Goal: Check status: Check status

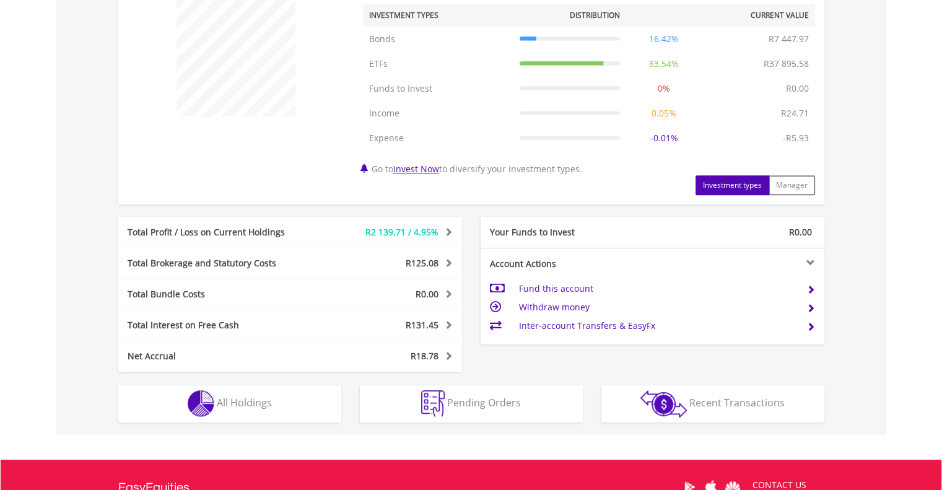
scroll to position [630, 0]
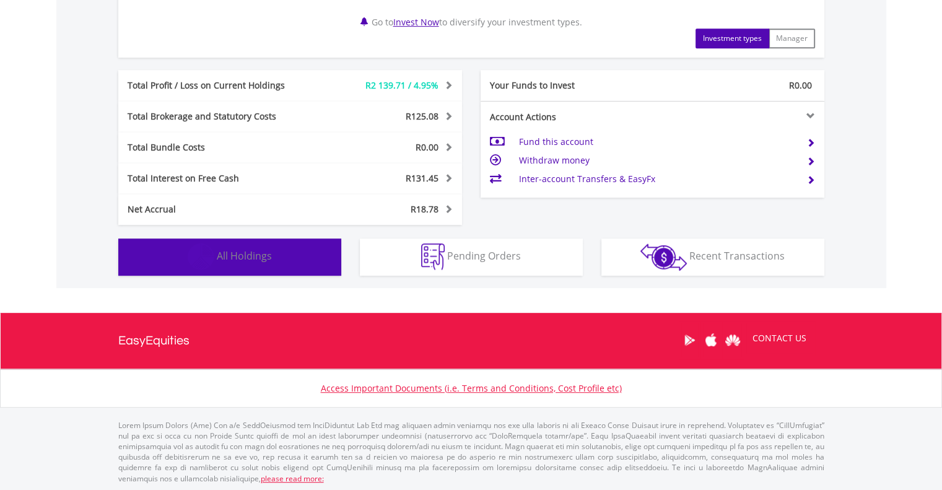
click at [225, 245] on button "Holdings All Holdings" at bounding box center [229, 256] width 223 height 37
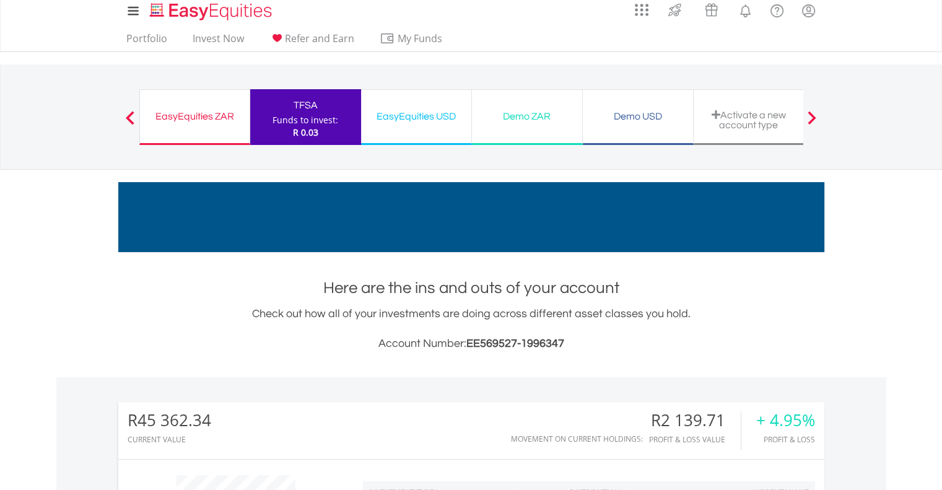
scroll to position [0, 0]
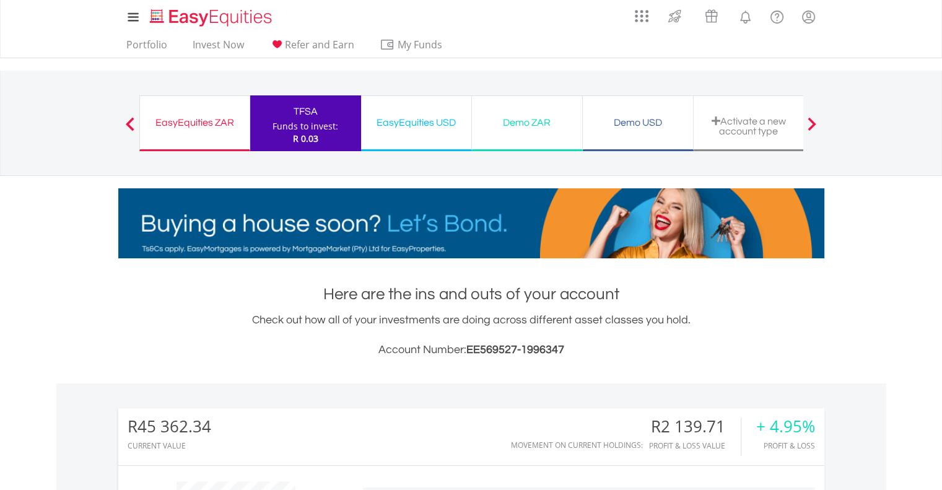
click at [401, 110] on div "EasyEquities USD Funds to invest: R 0.03" at bounding box center [416, 123] width 111 height 56
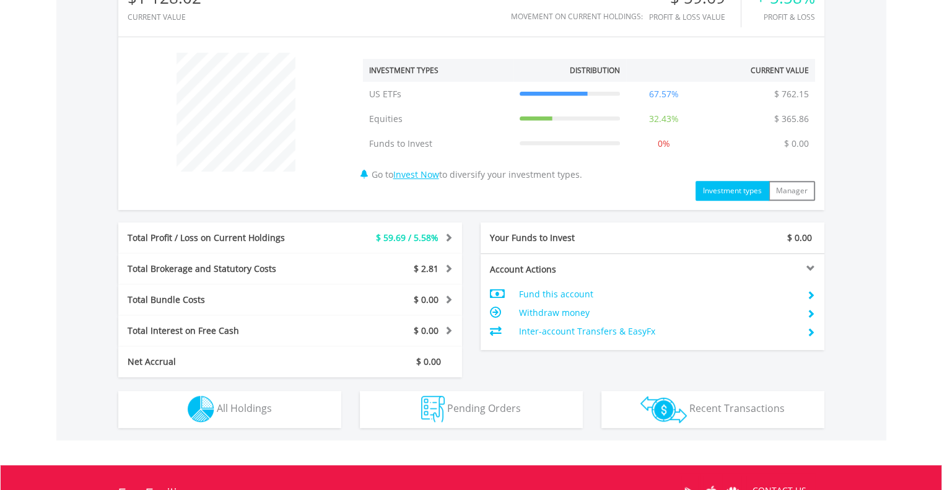
scroll to position [581, 0]
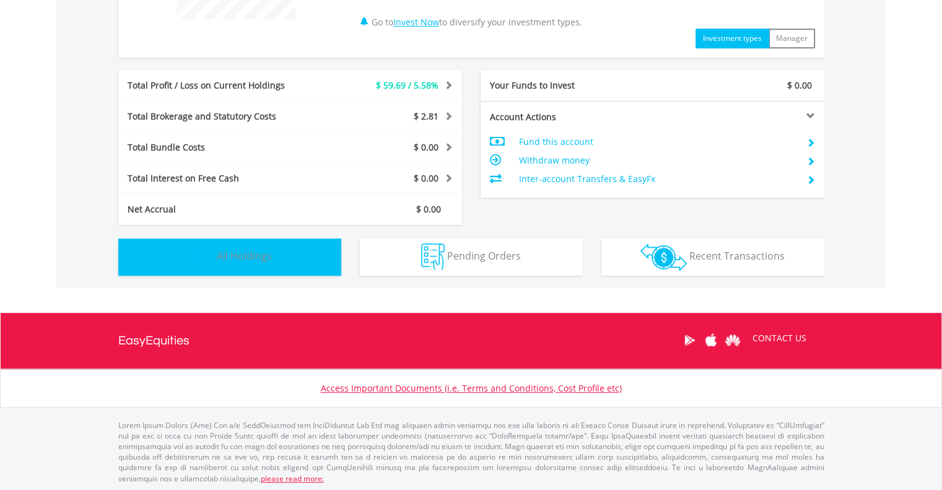
click at [245, 250] on span "All Holdings" at bounding box center [244, 256] width 55 height 14
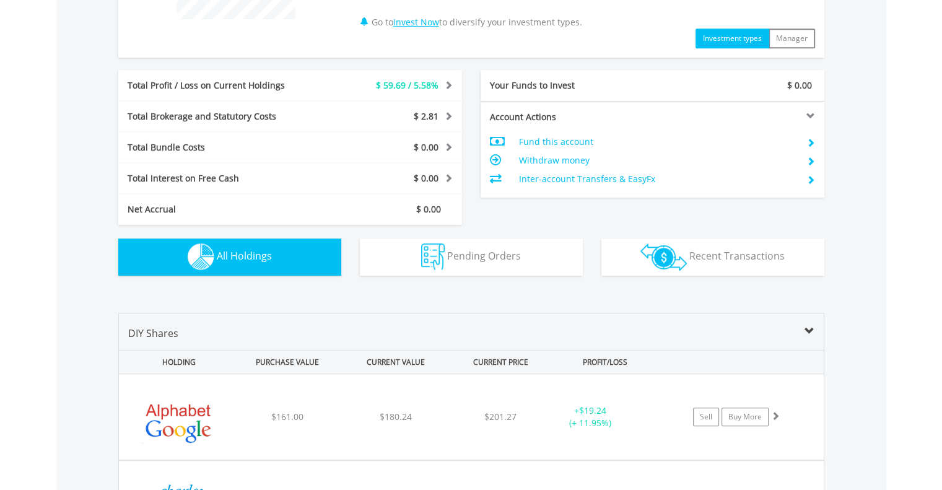
scroll to position [892, 0]
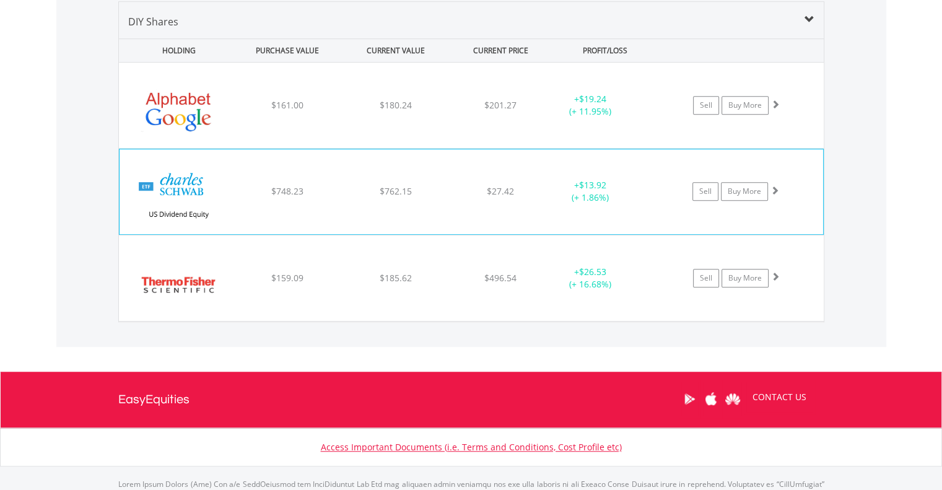
click at [438, 148] on div "﻿ [PERSON_NAME] US Dividend Equity ETF $748.23 $762.15 $27.42 + $13.92 (+ 1.86%…" at bounding box center [471, 105] width 705 height 85
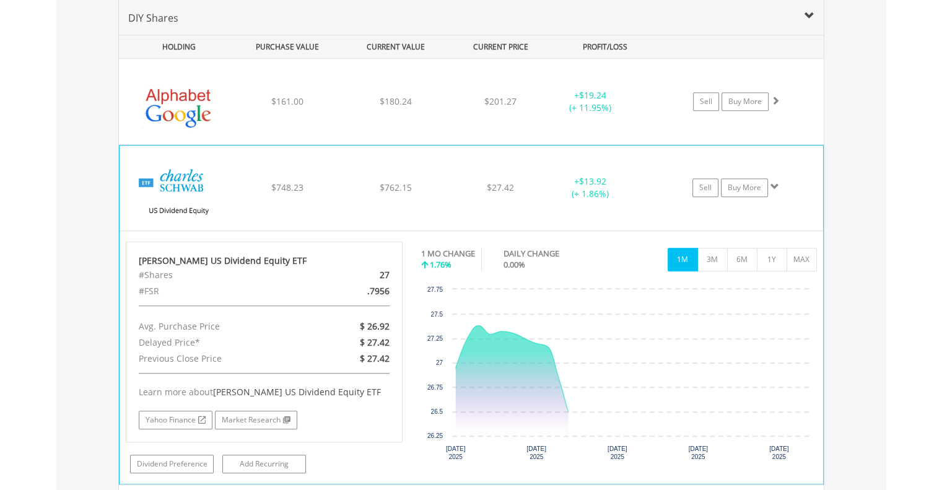
scroll to position [1140, 0]
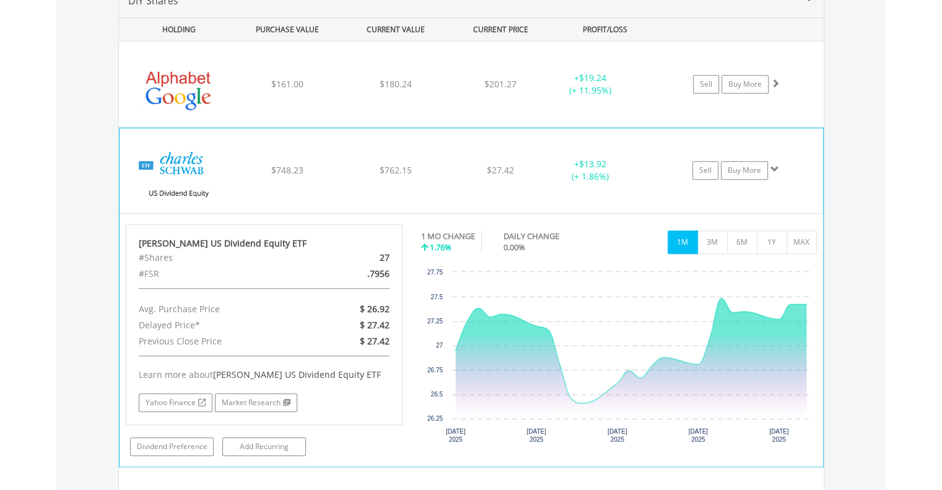
scroll to position [892, 0]
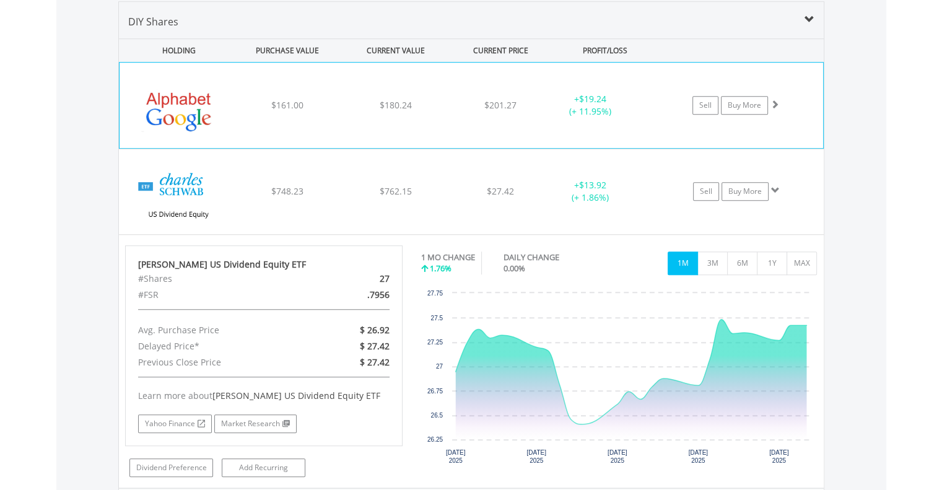
click at [506, 99] on span "$201.27" at bounding box center [500, 105] width 32 height 12
